Goal: Transaction & Acquisition: Purchase product/service

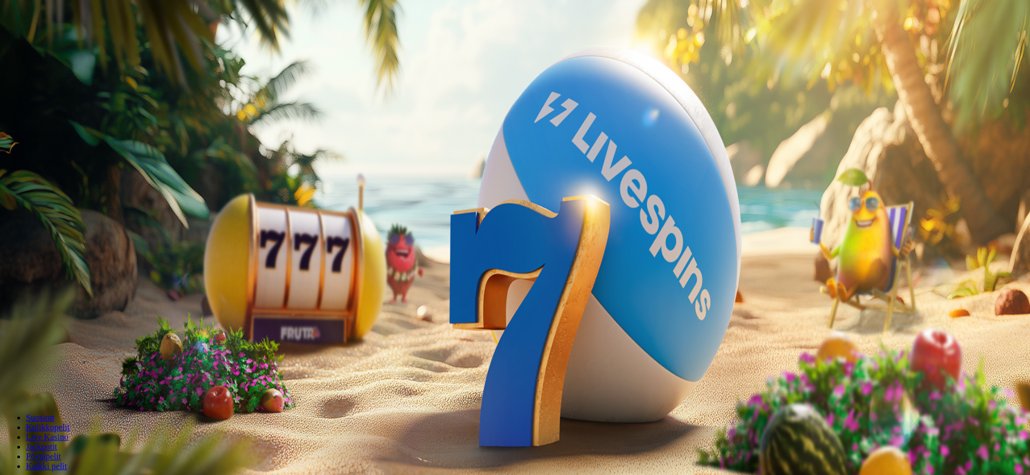
click at [57, 140] on button "Talletus 0.32 €" at bounding box center [30, 134] width 53 height 11
click at [81, 361] on input "***" at bounding box center [42, 366] width 77 height 11
click at [78, 381] on button "TALLETA JA PELAA" at bounding box center [40, 386] width 73 height 11
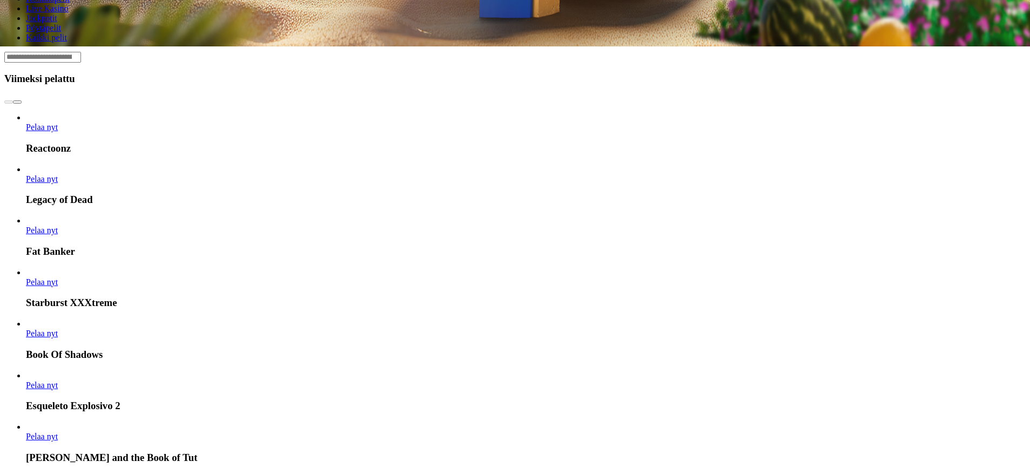
drag, startPoint x: 863, startPoint y: 193, endPoint x: 867, endPoint y: 179, distance: 14.7
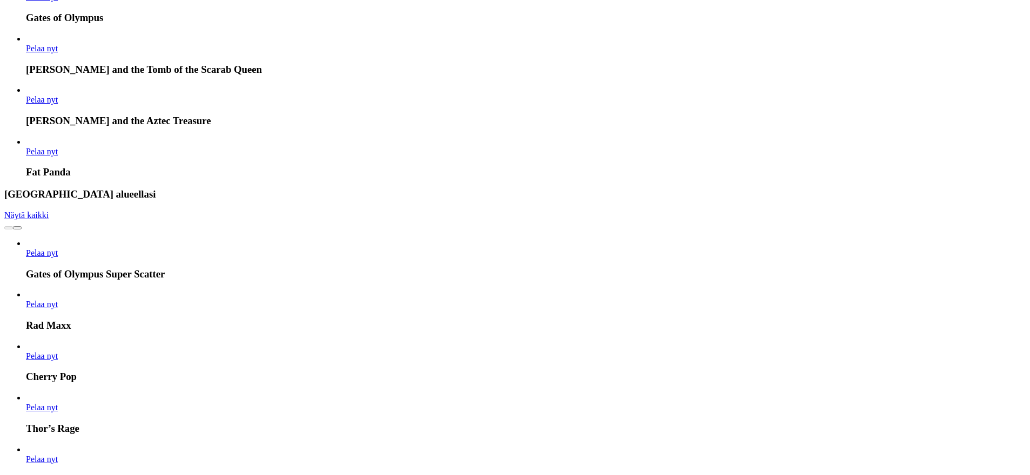
drag, startPoint x: 712, startPoint y: 208, endPoint x: 682, endPoint y: 327, distance: 123.0
drag, startPoint x: 1016, startPoint y: 205, endPoint x: 1025, endPoint y: 295, distance: 90.1
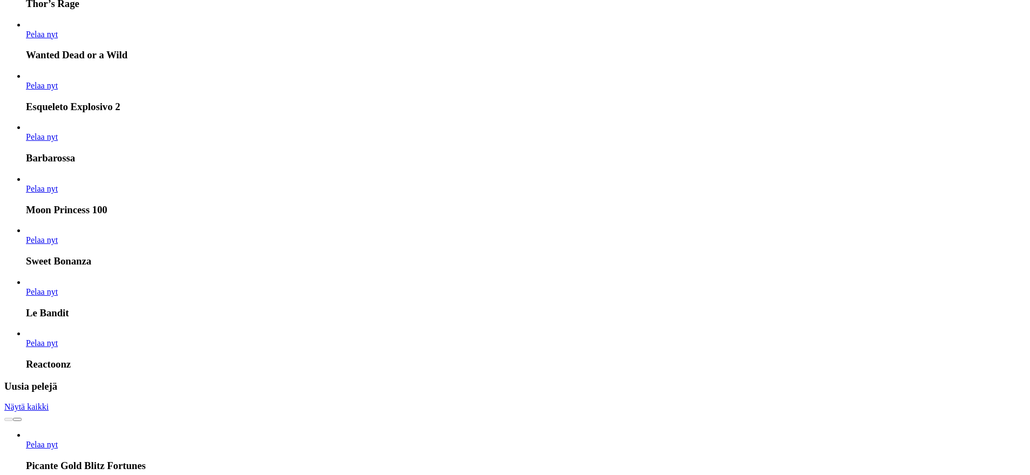
drag, startPoint x: 1017, startPoint y: 289, endPoint x: 1015, endPoint y: 322, distance: 33.0
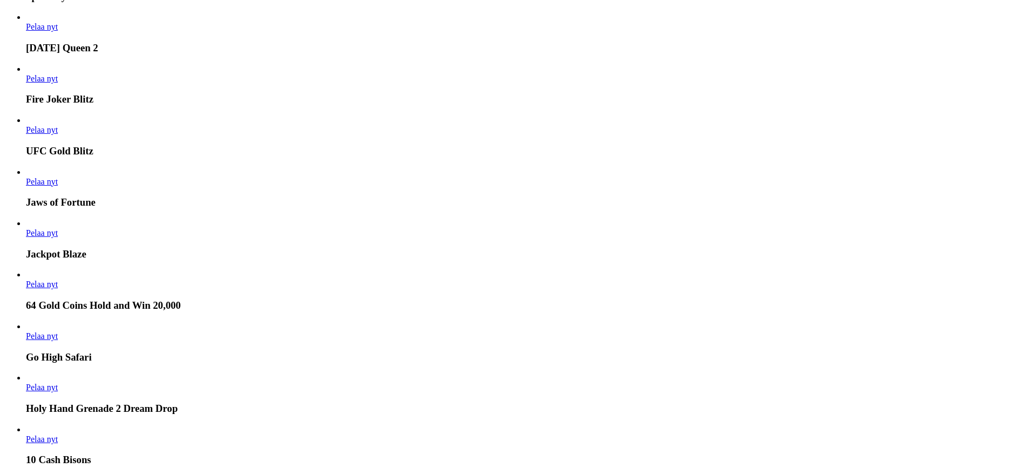
drag, startPoint x: 1026, startPoint y: 199, endPoint x: 1023, endPoint y: 231, distance: 31.5
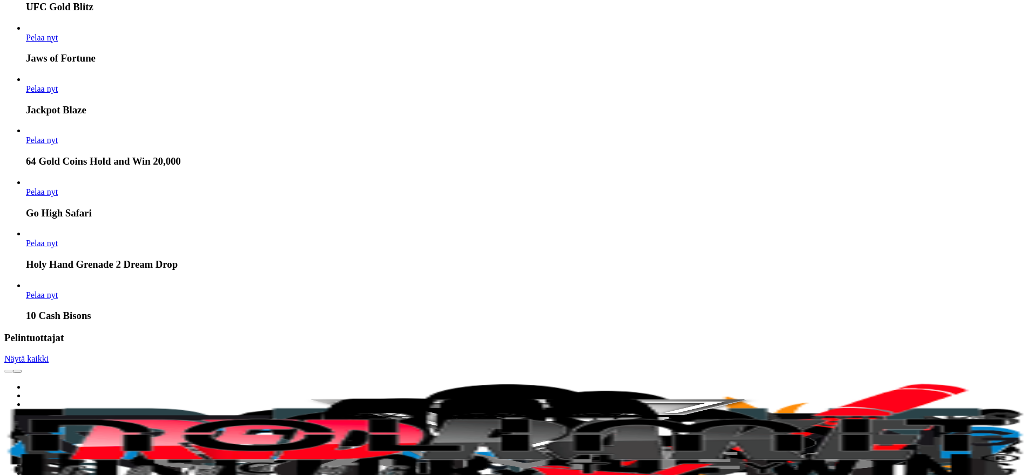
drag, startPoint x: 1025, startPoint y: 228, endPoint x: 1032, endPoint y: 262, distance: 34.8
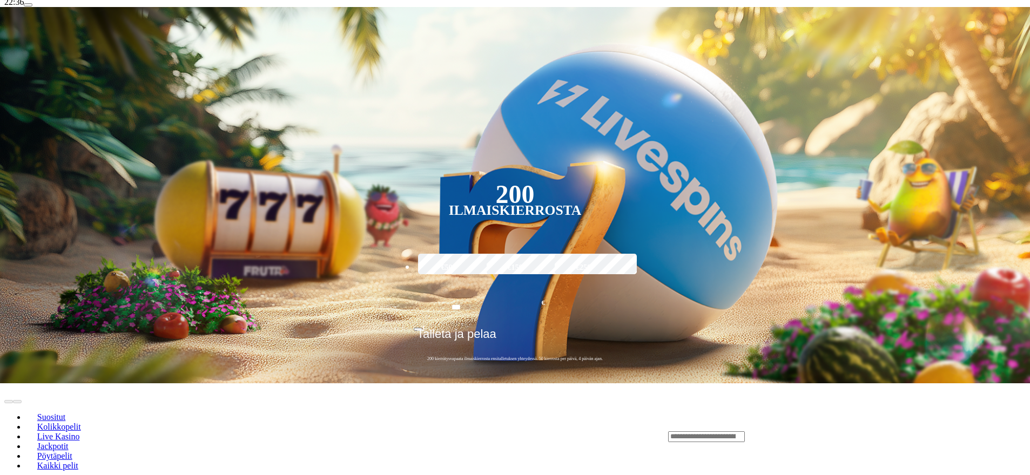
scroll to position [209, 0]
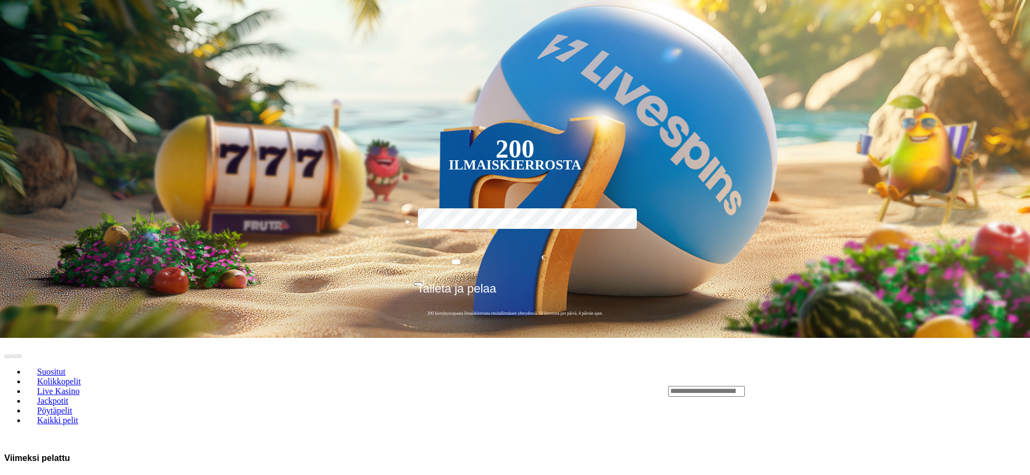
drag, startPoint x: 537, startPoint y: 313, endPoint x: 583, endPoint y: 392, distance: 91.9
drag, startPoint x: 657, startPoint y: 292, endPoint x: 662, endPoint y: 368, distance: 76.9
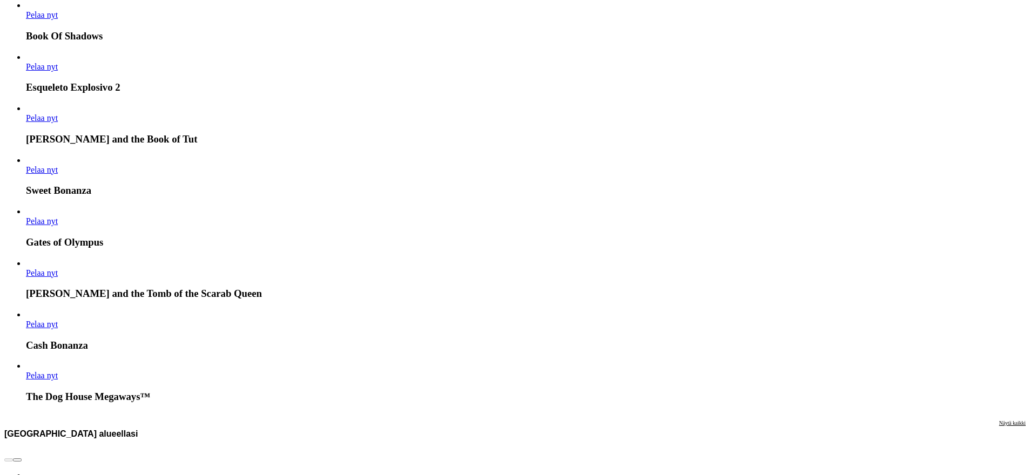
drag, startPoint x: 1019, startPoint y: 293, endPoint x: 1024, endPoint y: 330, distance: 37.6
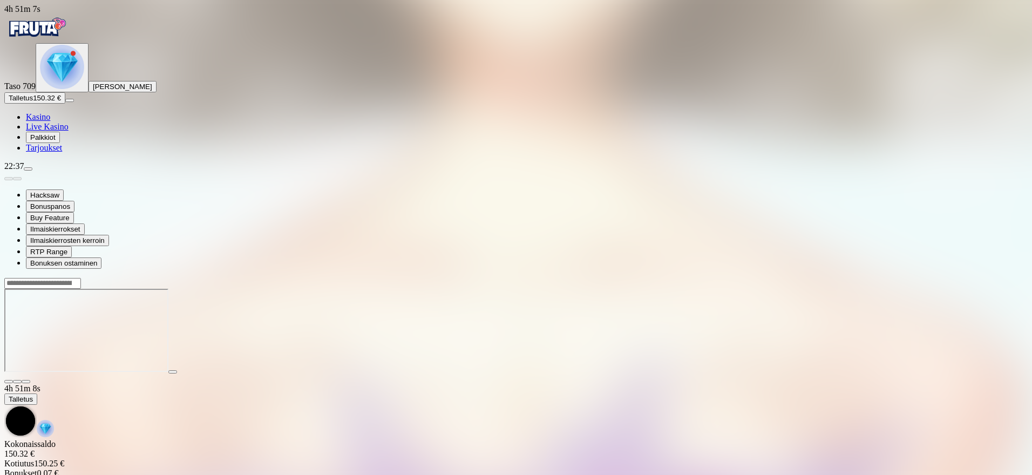
click at [9, 382] on span "close icon" at bounding box center [9, 382] width 0 height 0
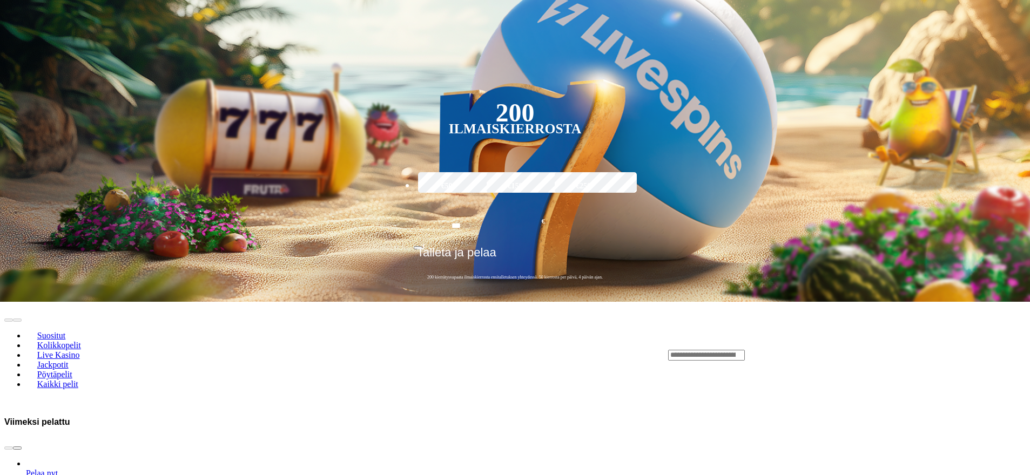
drag, startPoint x: 864, startPoint y: 241, endPoint x: 865, endPoint y: 262, distance: 21.1
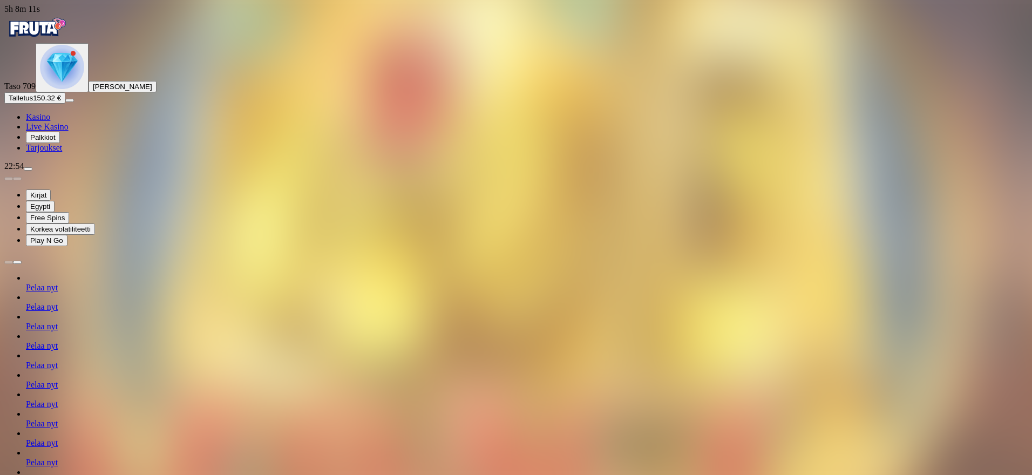
click at [58, 370] on span "Pelaa nyt" at bounding box center [42, 365] width 32 height 9
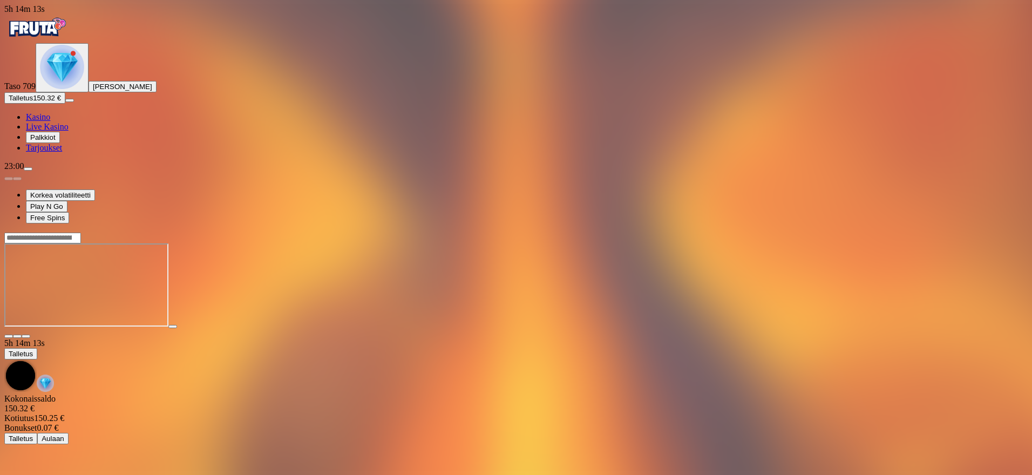
click at [9, 336] on span "close icon" at bounding box center [9, 336] width 0 height 0
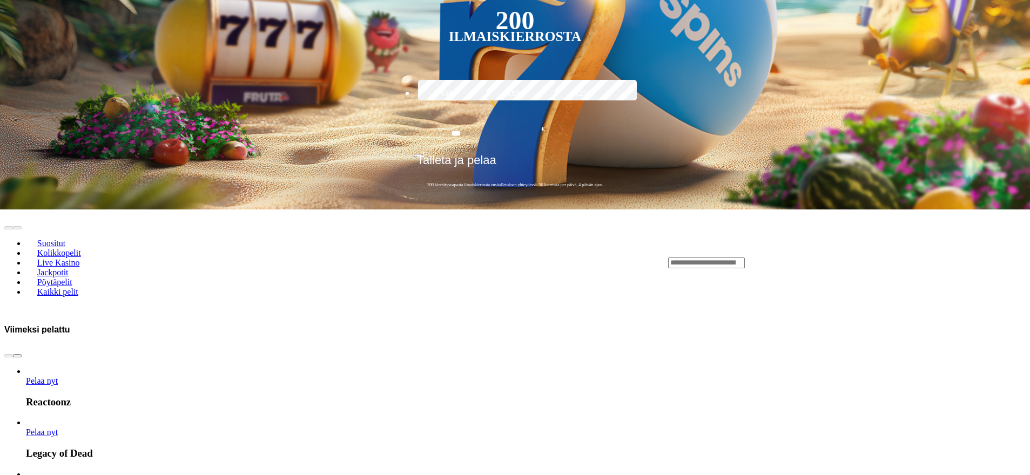
drag, startPoint x: 681, startPoint y: 364, endPoint x: 685, endPoint y: 392, distance: 28.3
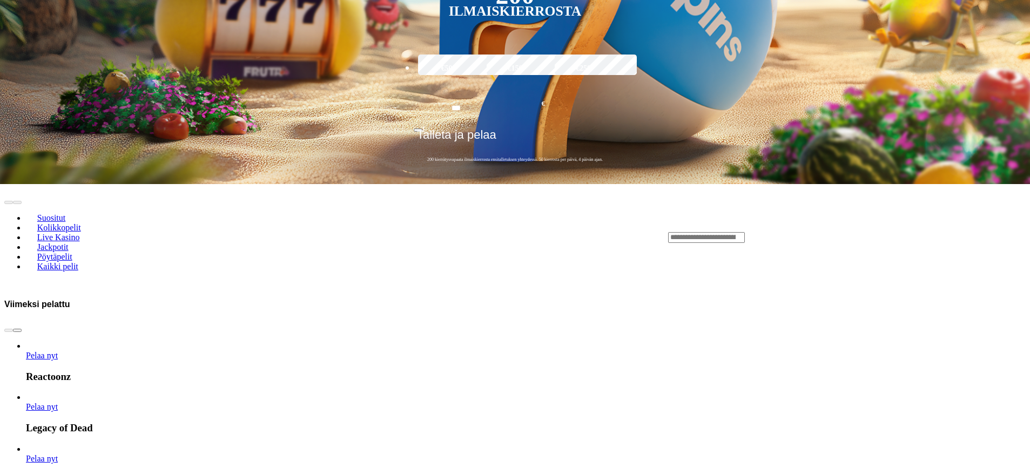
click at [17, 330] on span "chevron-right icon" at bounding box center [17, 330] width 0 height 0
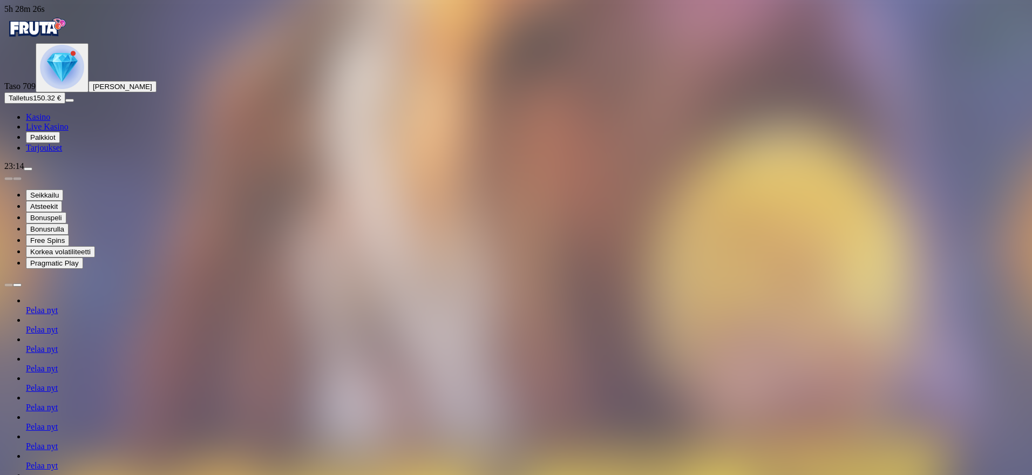
click at [58, 422] on span "Pelaa nyt" at bounding box center [42, 426] width 32 height 9
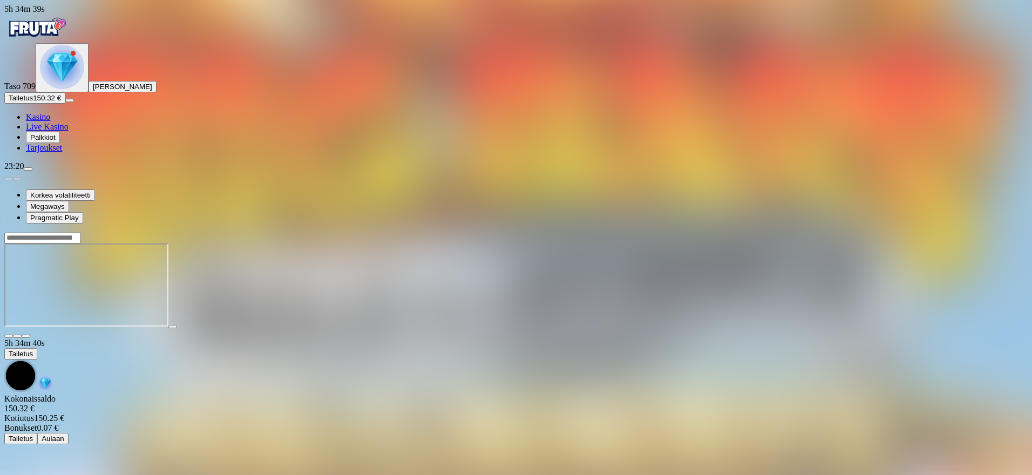
click at [62, 89] on img "Primary" at bounding box center [62, 67] width 44 height 44
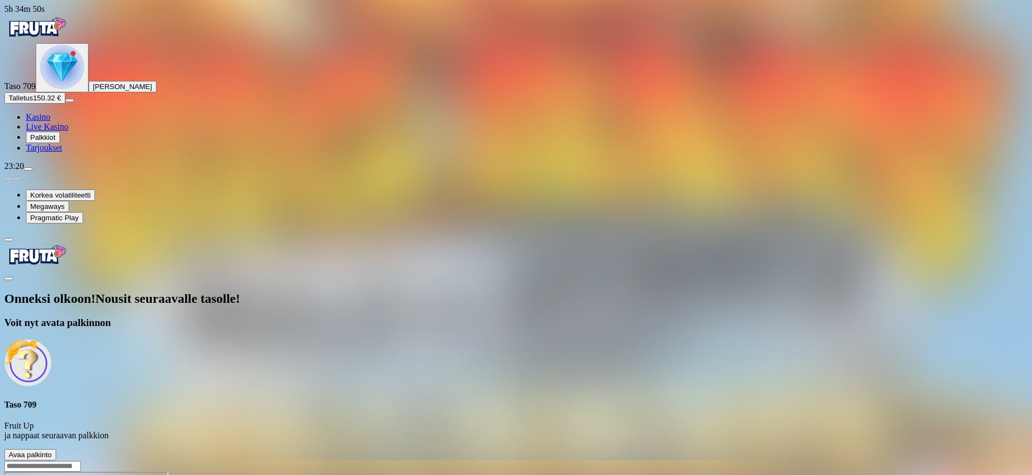
click at [52, 451] on span "Avaa palkinto" at bounding box center [30, 455] width 43 height 8
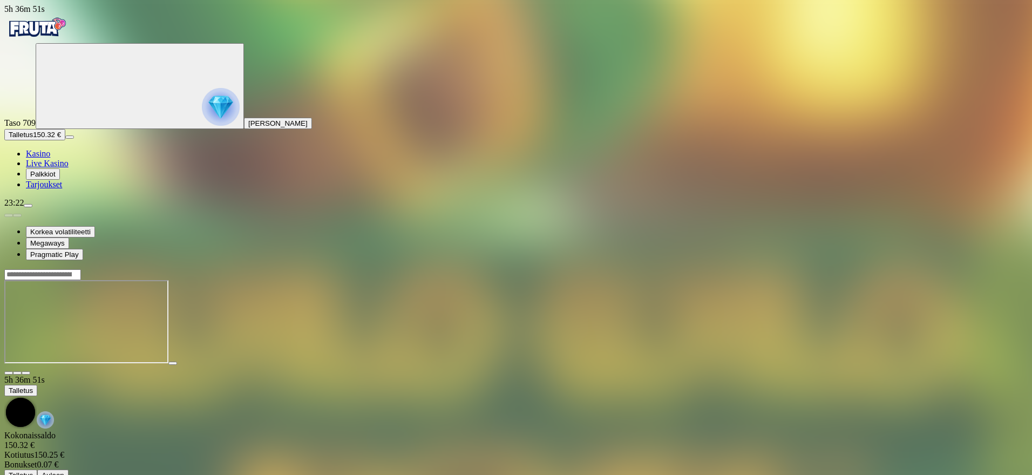
click at [93, 129] on div "Taso 709 [PERSON_NAME]" at bounding box center [516, 86] width 1024 height 86
click at [202, 121] on img "Primary" at bounding box center [221, 107] width 38 height 38
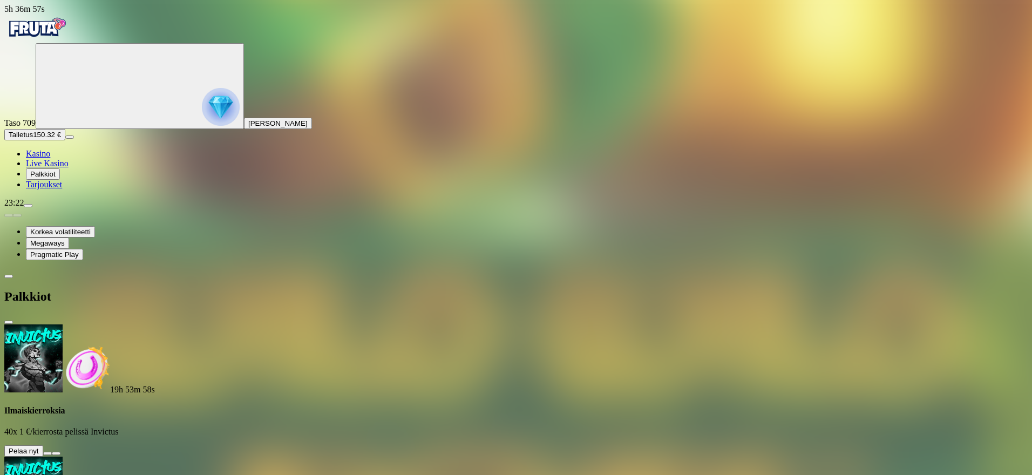
click at [52, 452] on button at bounding box center [47, 453] width 9 height 3
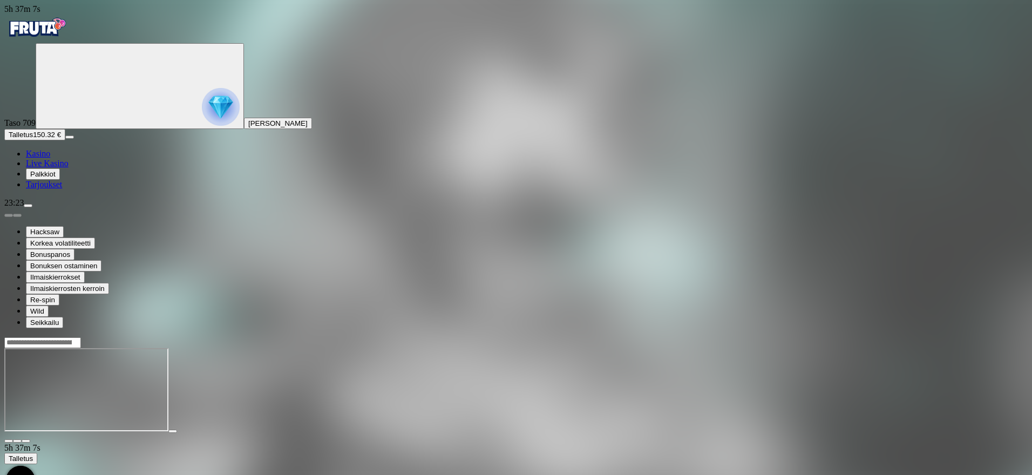
click at [248, 127] on span "[PERSON_NAME]" at bounding box center [277, 123] width 59 height 8
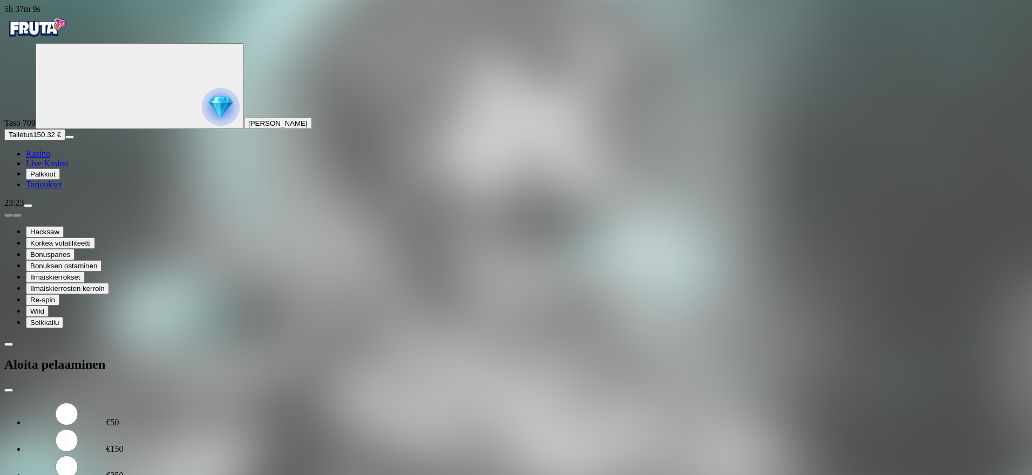
click at [87, 129] on div "Taso 709 [PERSON_NAME]" at bounding box center [516, 86] width 1024 height 86
